Goal: Information Seeking & Learning: Learn about a topic

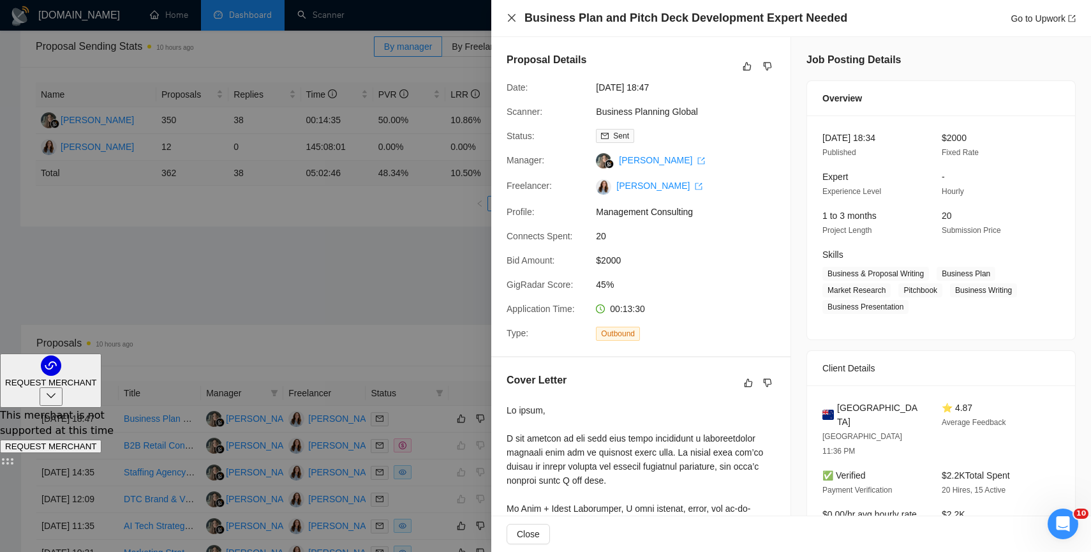
click at [512, 22] on icon "close" at bounding box center [511, 18] width 10 height 10
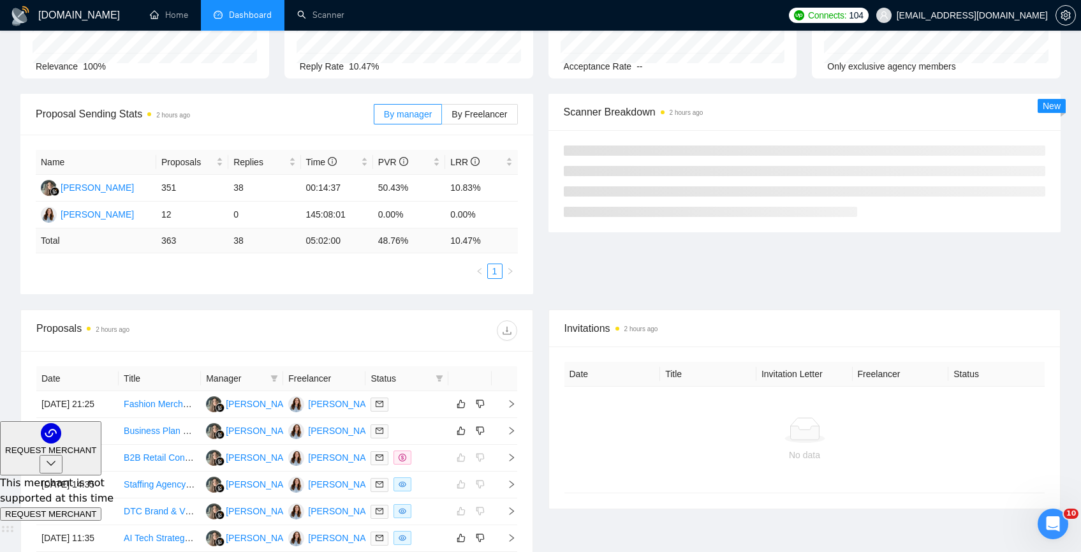
scroll to position [172, 0]
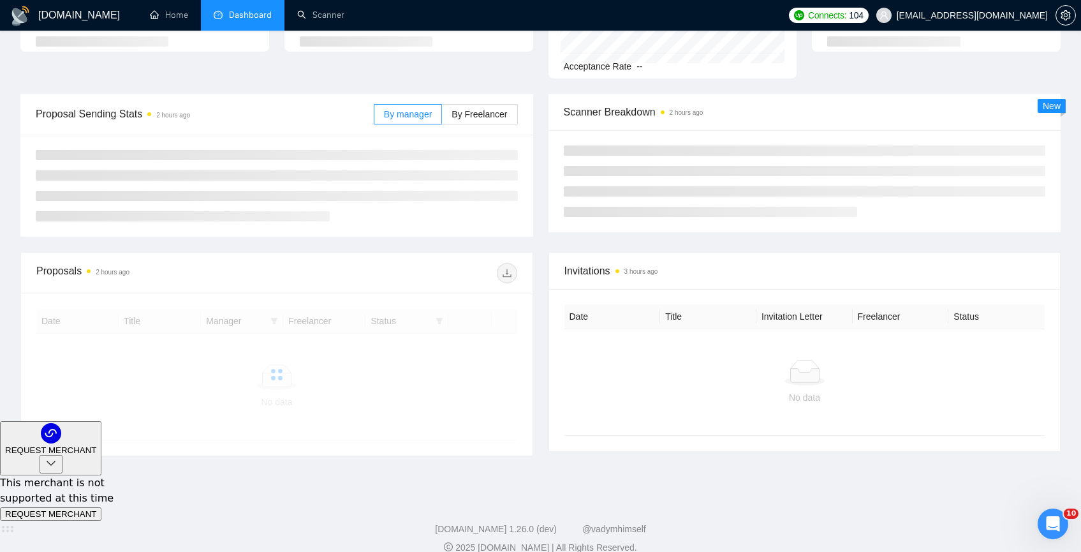
scroll to position [137, 0]
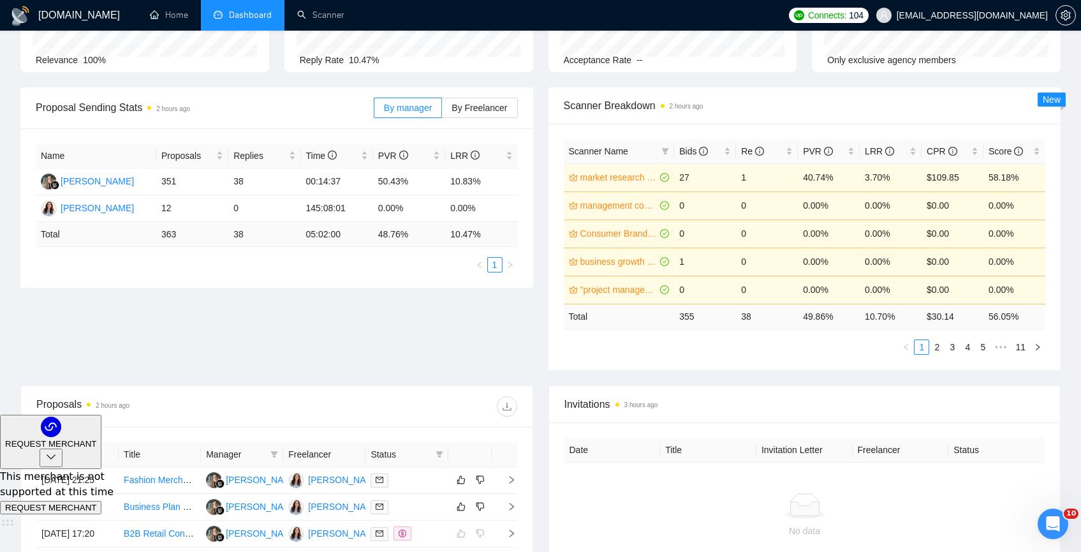
click at [246, 316] on div "Proposal Sending Stats 2 hours ago By manager By Freelancer Name Proposals Repl…" at bounding box center [541, 236] width 1056 height 298
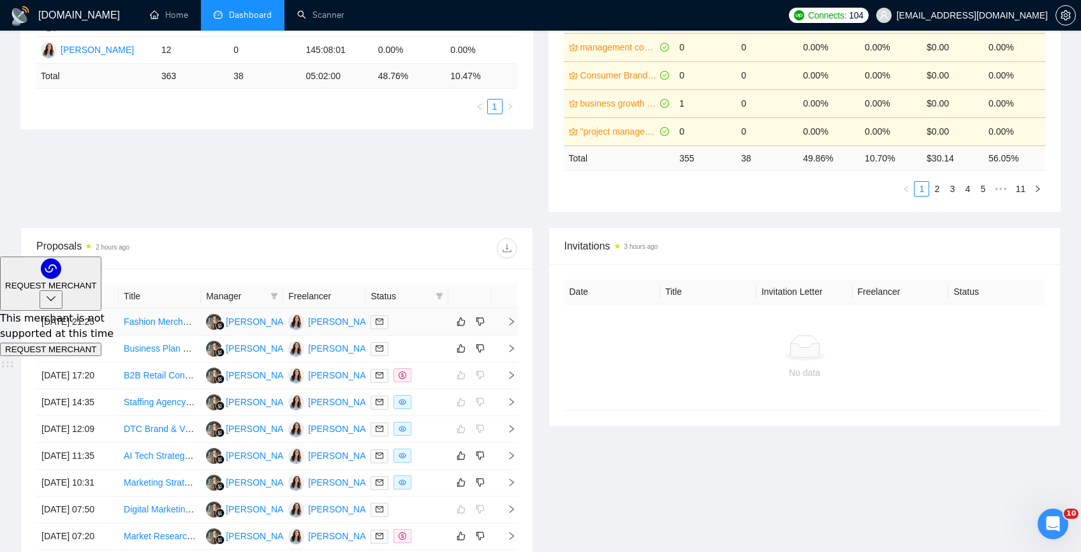
scroll to position [316, 0]
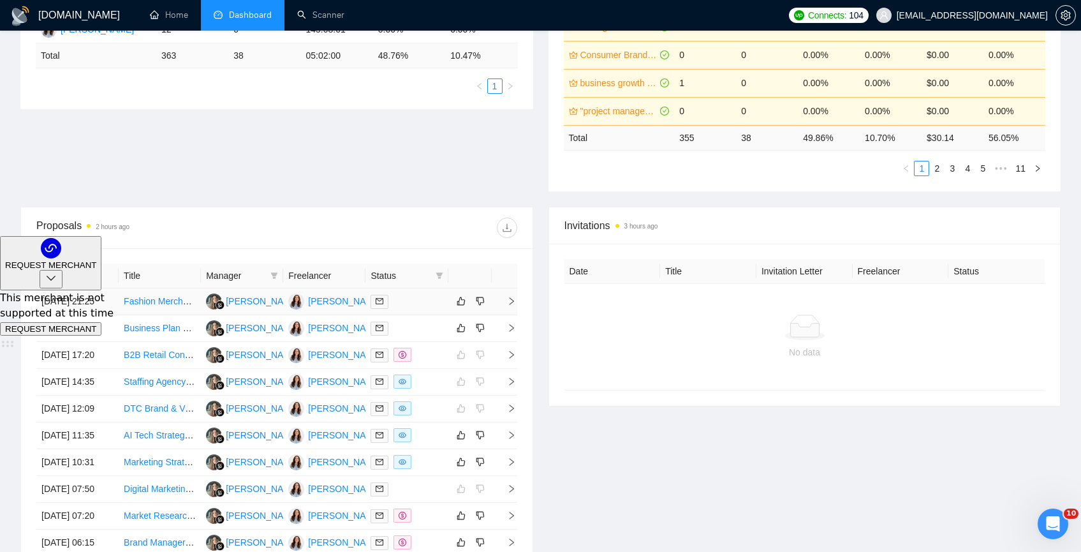
click at [198, 314] on td "Fashion Merchandising and Brand Consultant Needed" at bounding box center [160, 301] width 82 height 27
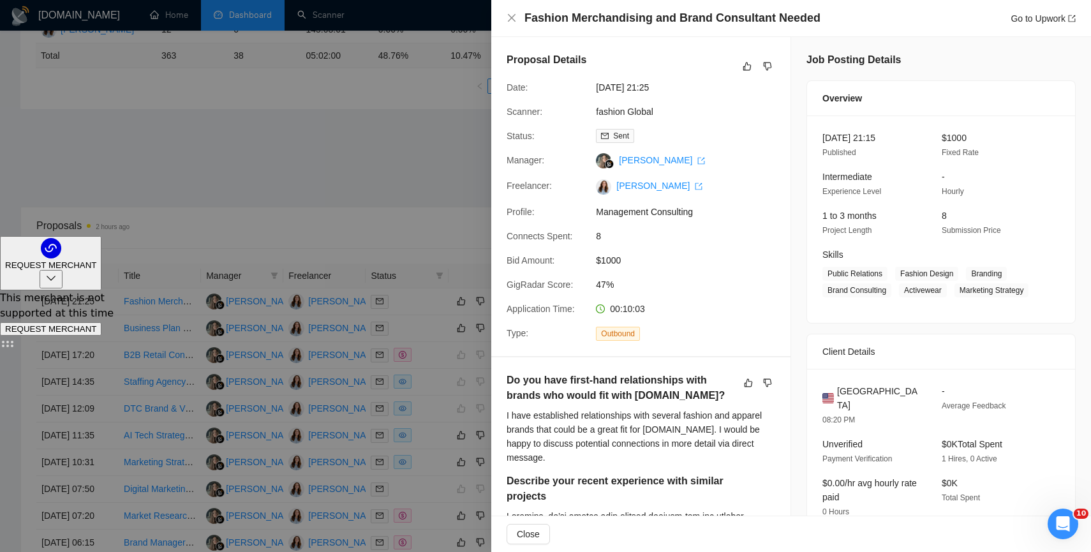
click at [401, 181] on div at bounding box center [545, 276] width 1091 height 552
